Goal: Information Seeking & Learning: Check status

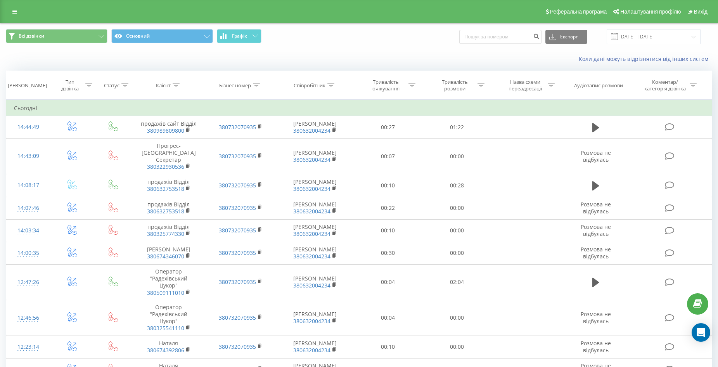
click at [16, 12] on icon at bounding box center [14, 11] width 5 height 5
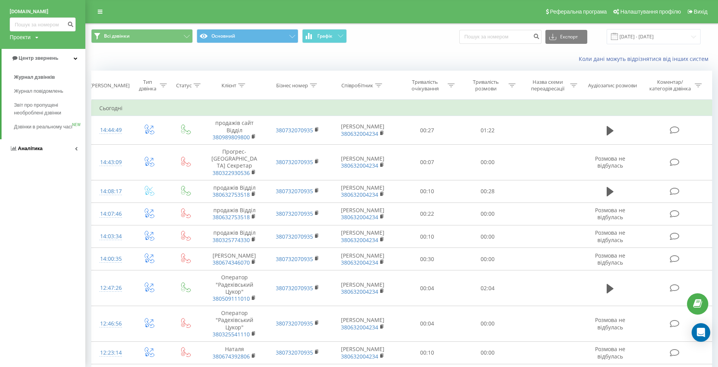
click at [26, 151] on span "Аналiтика" at bounding box center [30, 148] width 25 height 6
click at [28, 102] on span "Співробітники у реальному часі" at bounding box center [43, 100] width 59 height 16
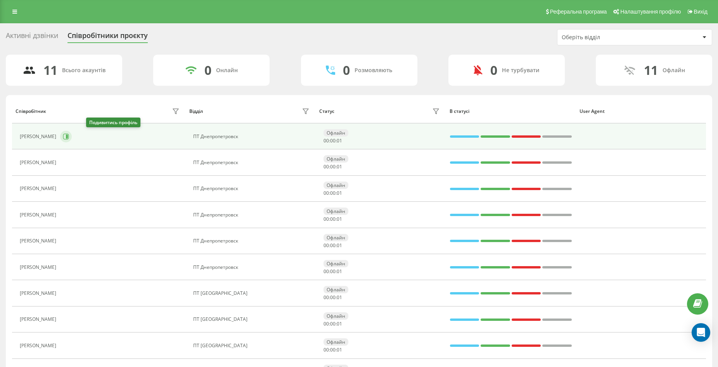
click at [69, 136] on icon at bounding box center [66, 136] width 6 height 6
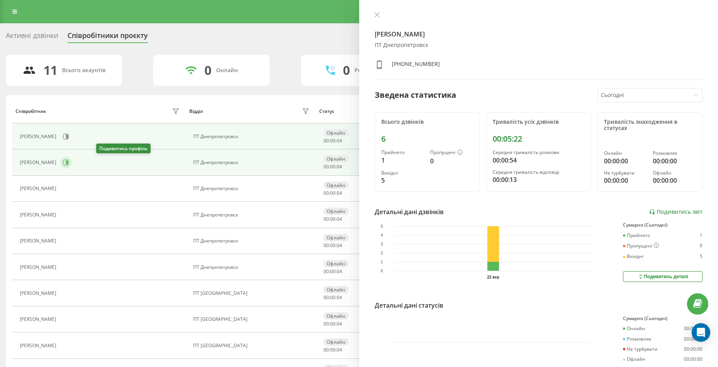
click at [69, 163] on icon at bounding box center [66, 163] width 6 height 6
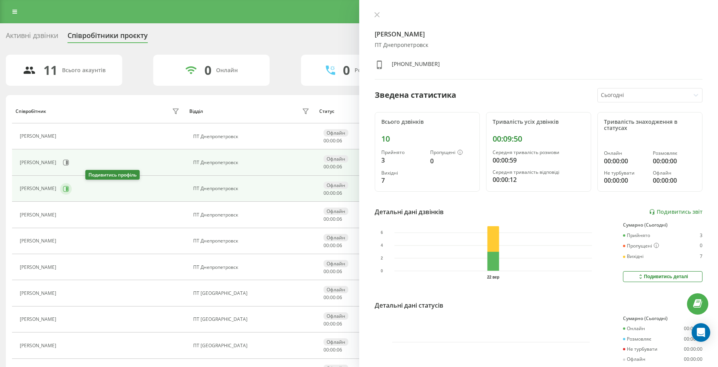
click at [68, 188] on icon at bounding box center [67, 189] width 2 height 4
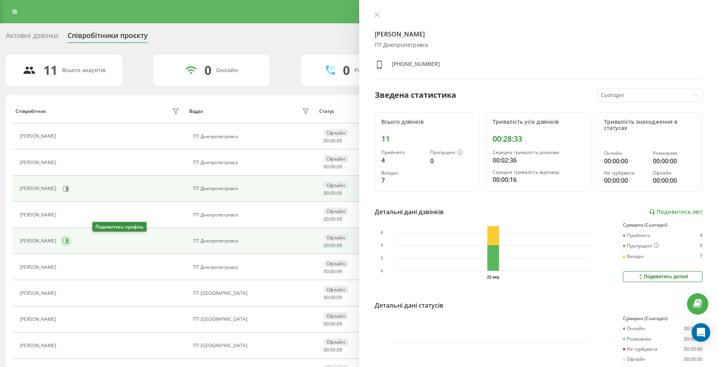
click at [69, 240] on icon at bounding box center [66, 241] width 6 height 6
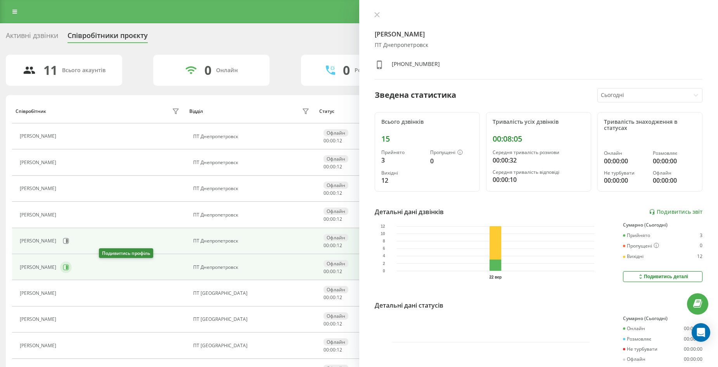
click at [69, 266] on icon at bounding box center [66, 267] width 6 height 6
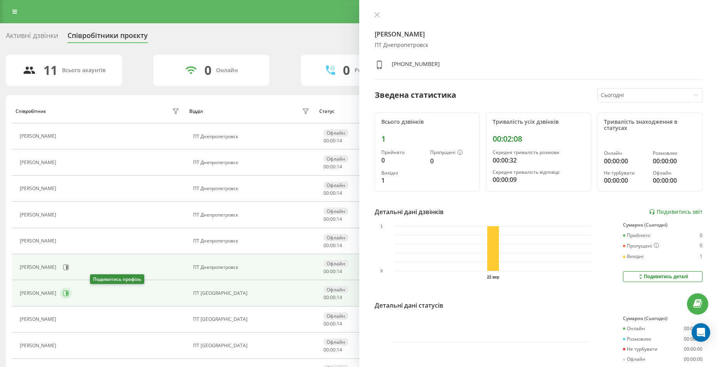
click at [69, 294] on icon at bounding box center [66, 293] width 6 height 6
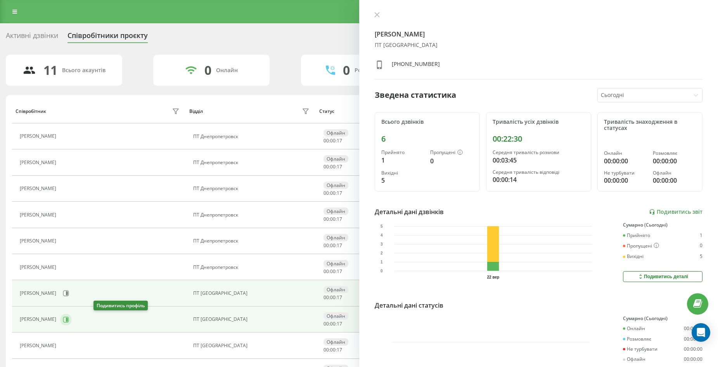
click at [69, 318] on icon at bounding box center [66, 320] width 6 height 6
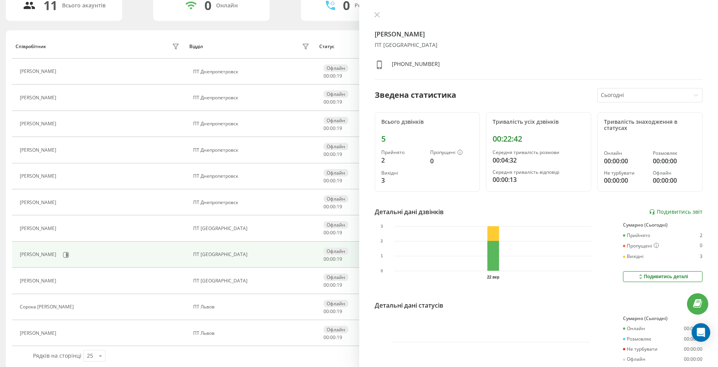
scroll to position [73, 0]
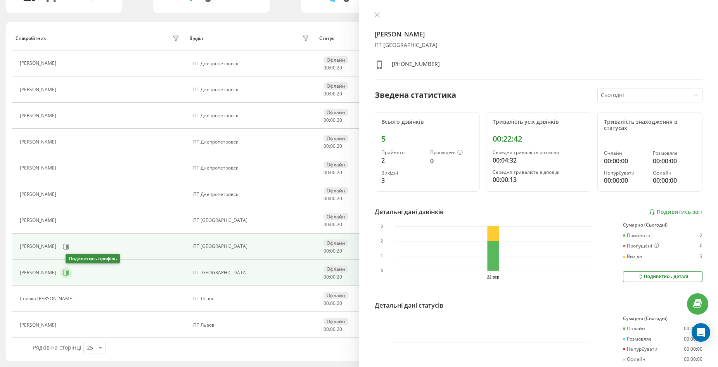
click at [69, 273] on icon at bounding box center [66, 273] width 6 height 6
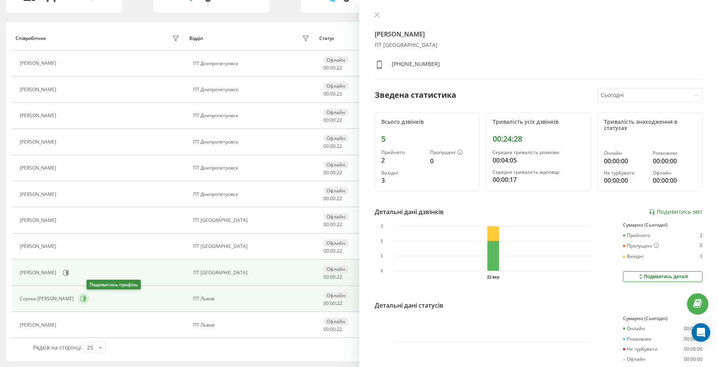
click at [87, 298] on icon at bounding box center [83, 299] width 6 height 6
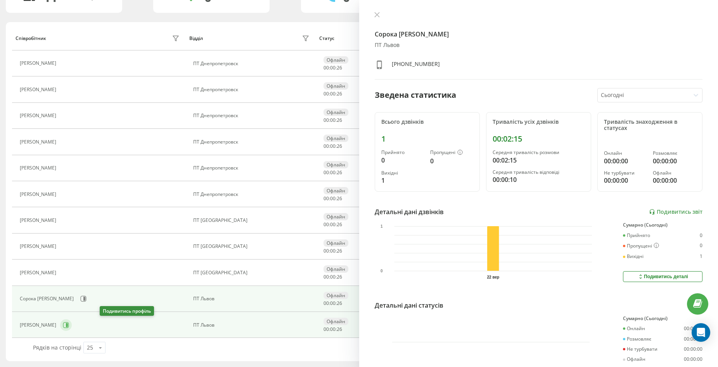
click at [69, 327] on icon at bounding box center [66, 325] width 6 height 6
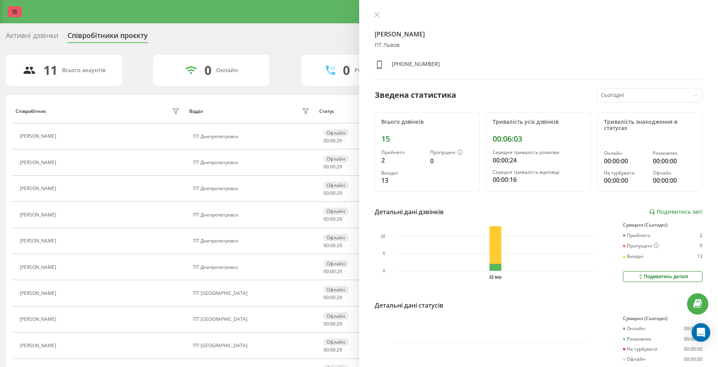
click at [16, 11] on icon at bounding box center [14, 11] width 5 height 5
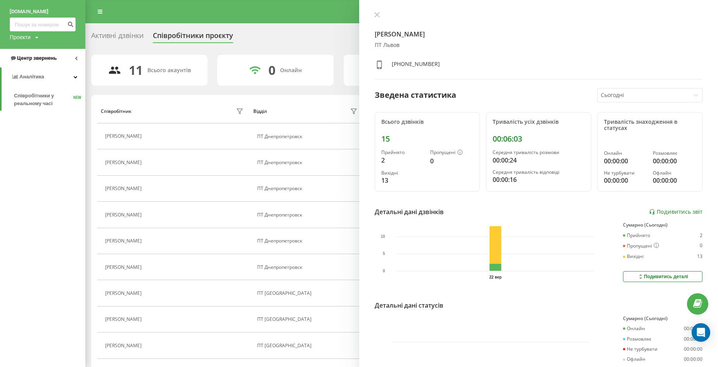
click at [37, 61] on span "Центр звернень" at bounding box center [37, 58] width 40 height 6
click at [46, 78] on span "Журнал дзвінків" at bounding box center [34, 77] width 41 height 8
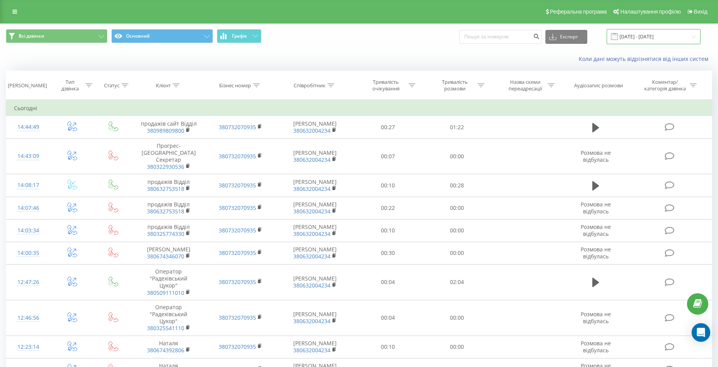
click at [670, 35] on input "[DATE] - [DATE]" at bounding box center [654, 36] width 94 height 15
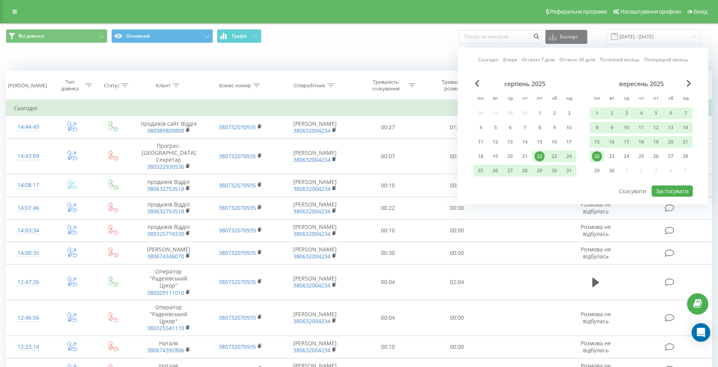
click at [596, 156] on div "22" at bounding box center [597, 156] width 10 height 10
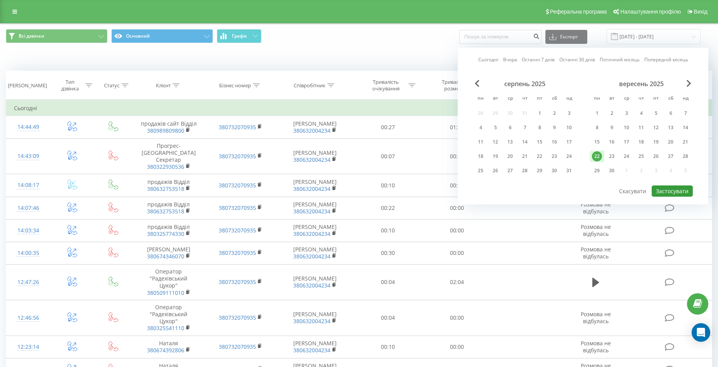
click at [663, 193] on button "Застосувати" at bounding box center [672, 190] width 41 height 11
type input "[DATE] - [DATE]"
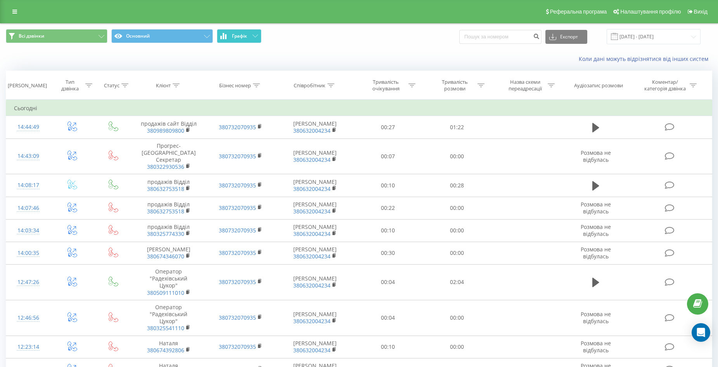
click at [244, 36] on span "Графік" at bounding box center [239, 35] width 15 height 5
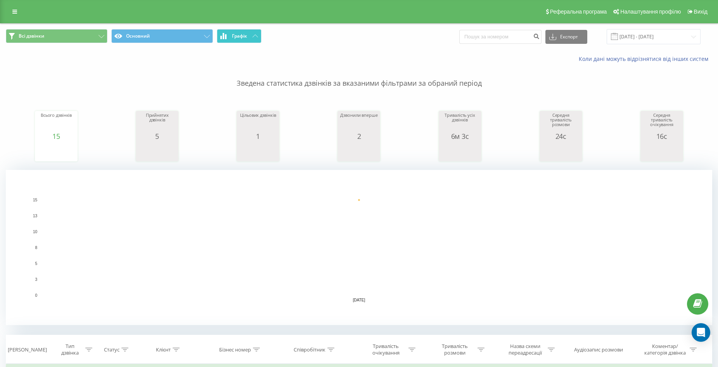
click at [244, 36] on span "Графік" at bounding box center [239, 35] width 15 height 5
